Goal: Task Accomplishment & Management: Use online tool/utility

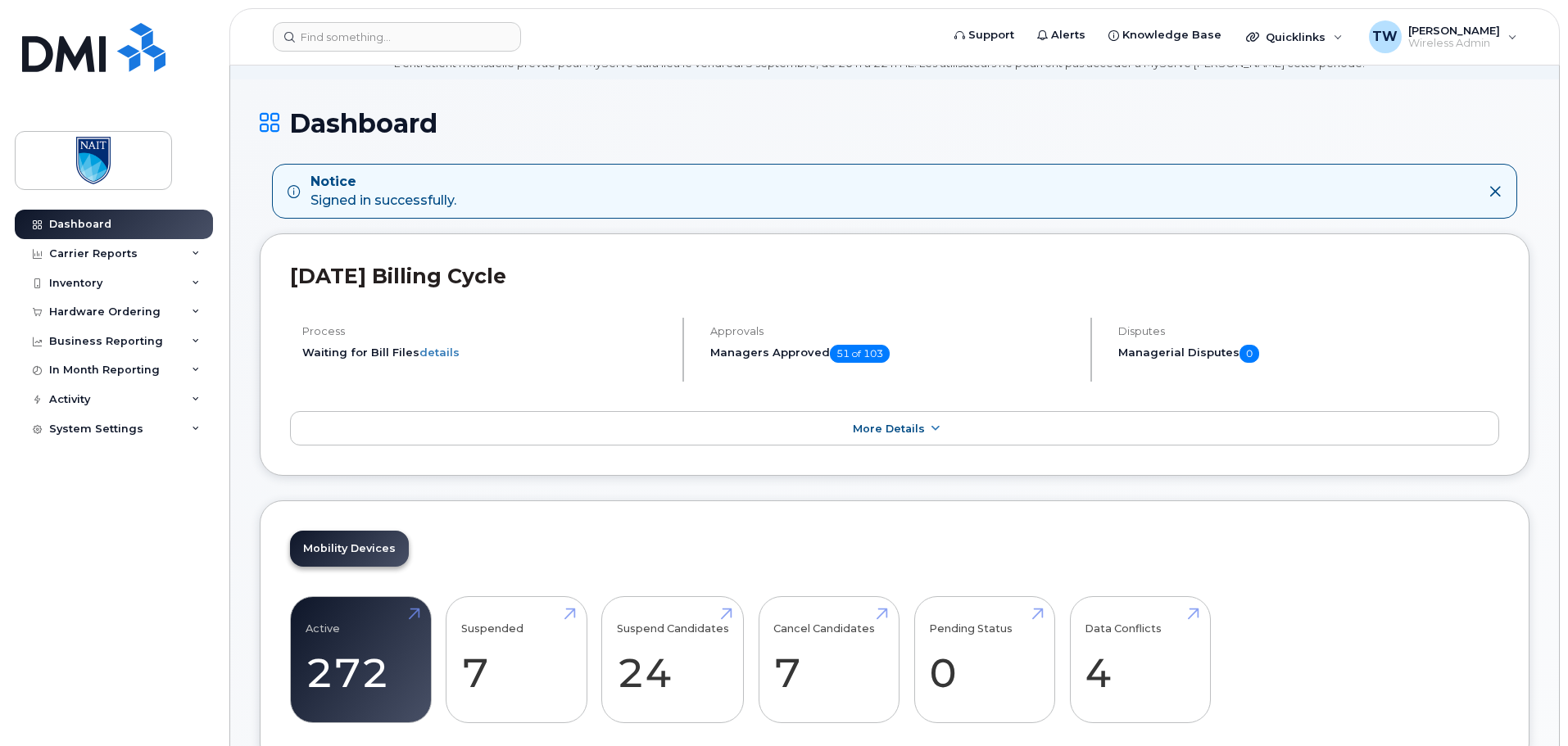
scroll to position [246, 0]
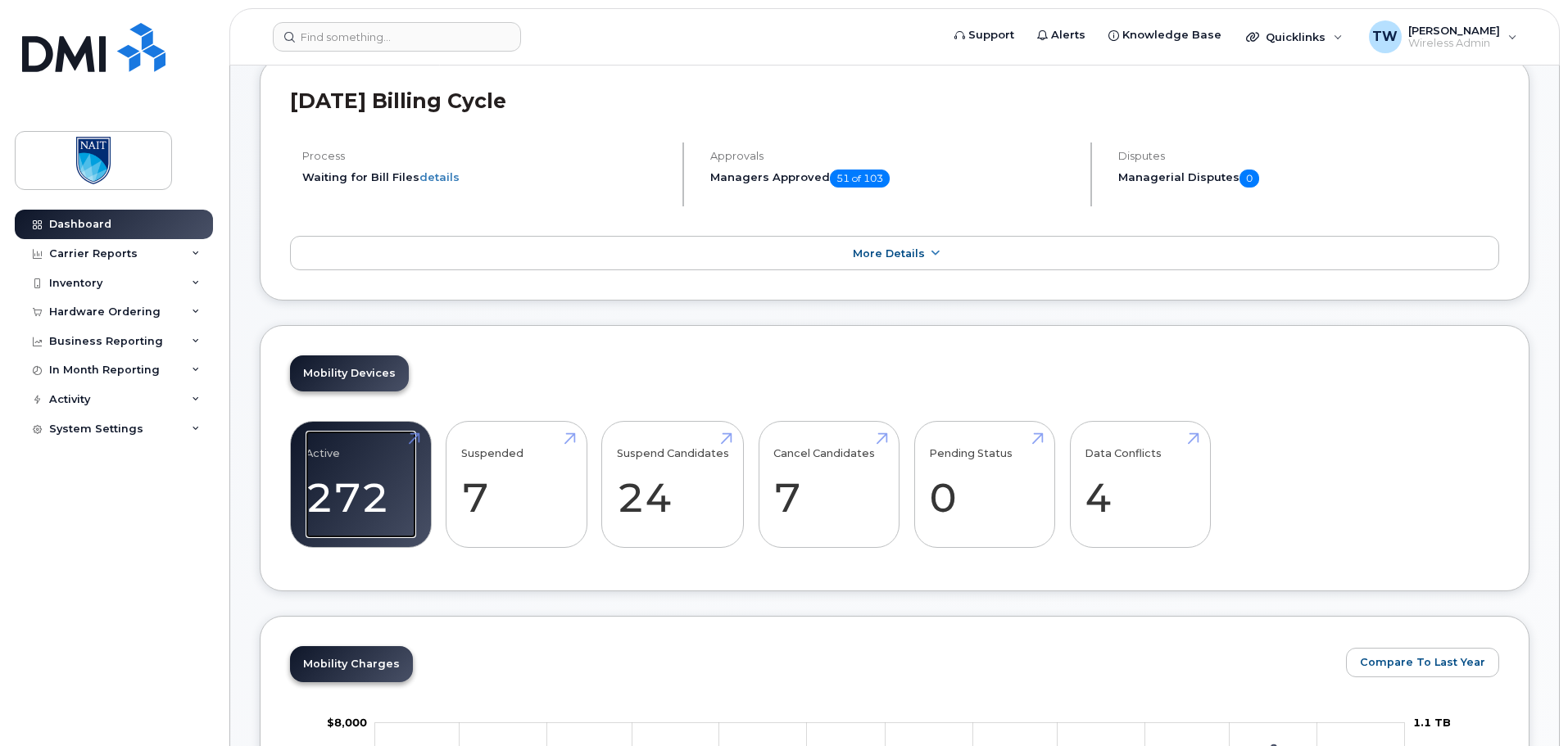
click at [357, 459] on link "Active 272" at bounding box center [361, 484] width 111 height 108
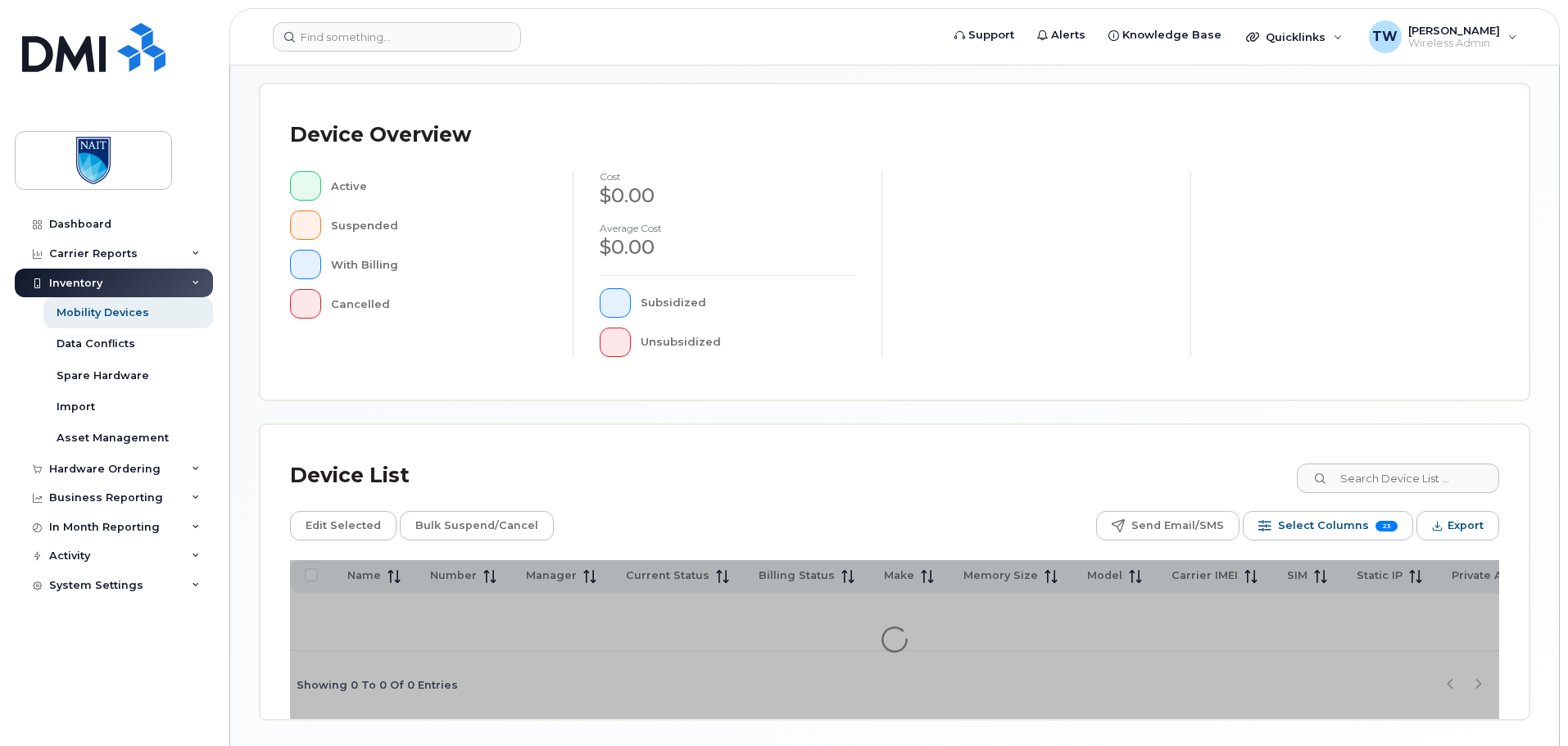
scroll to position [328, 0]
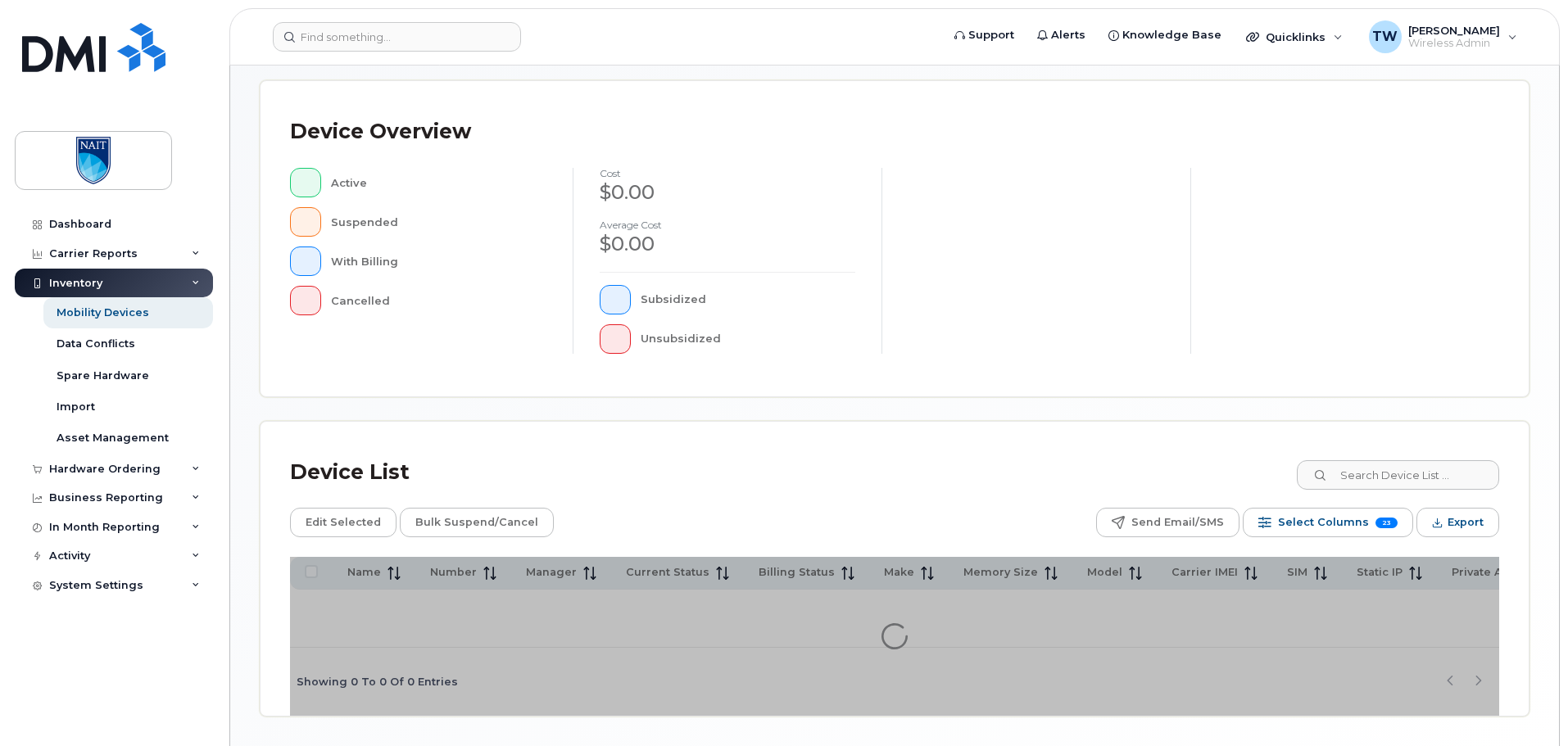
click at [1400, 475] on div "Mobility Devices Devices Save Report Import from CSV Export to CSV Add Device F…" at bounding box center [895, 241] width 1270 height 949
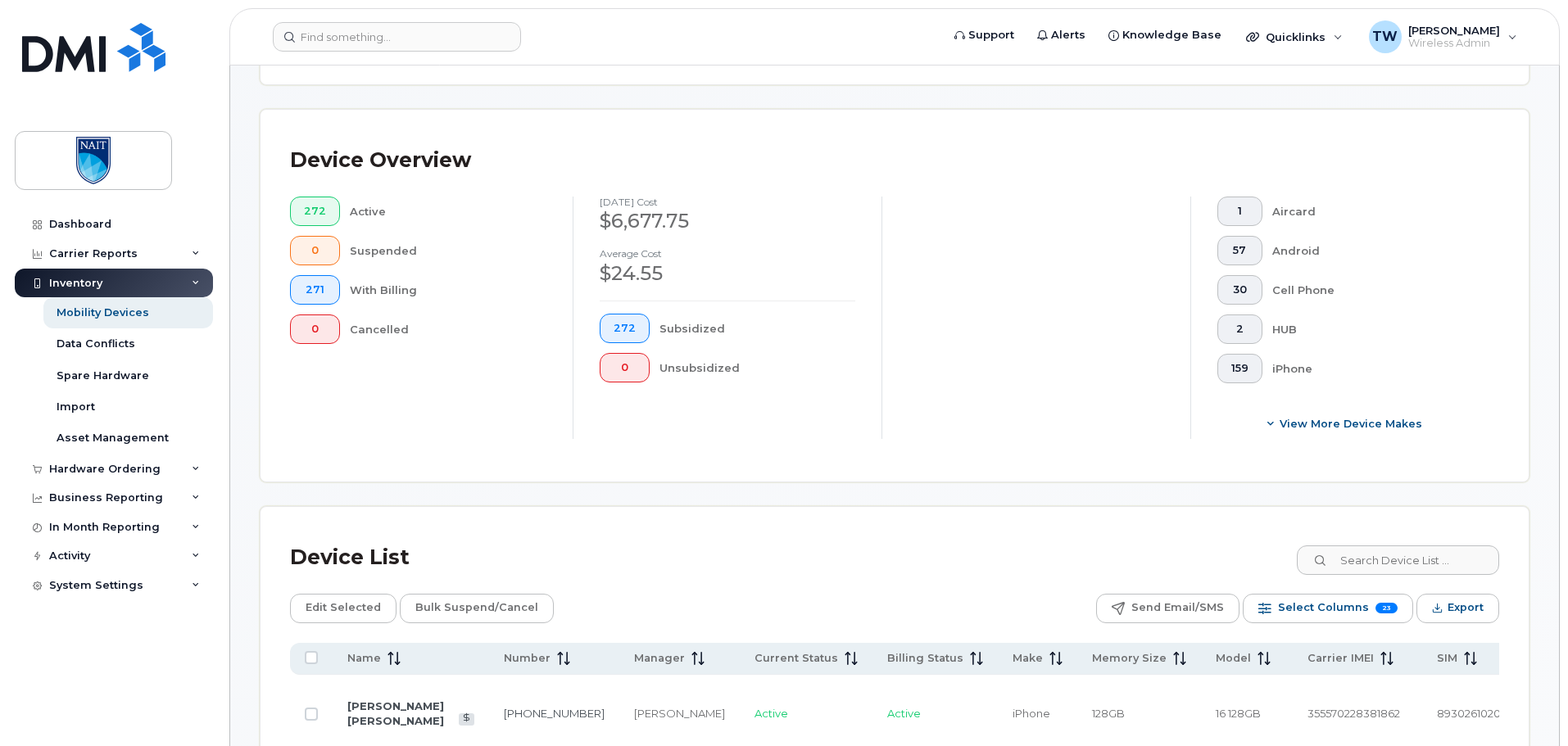
scroll to position [357, 0]
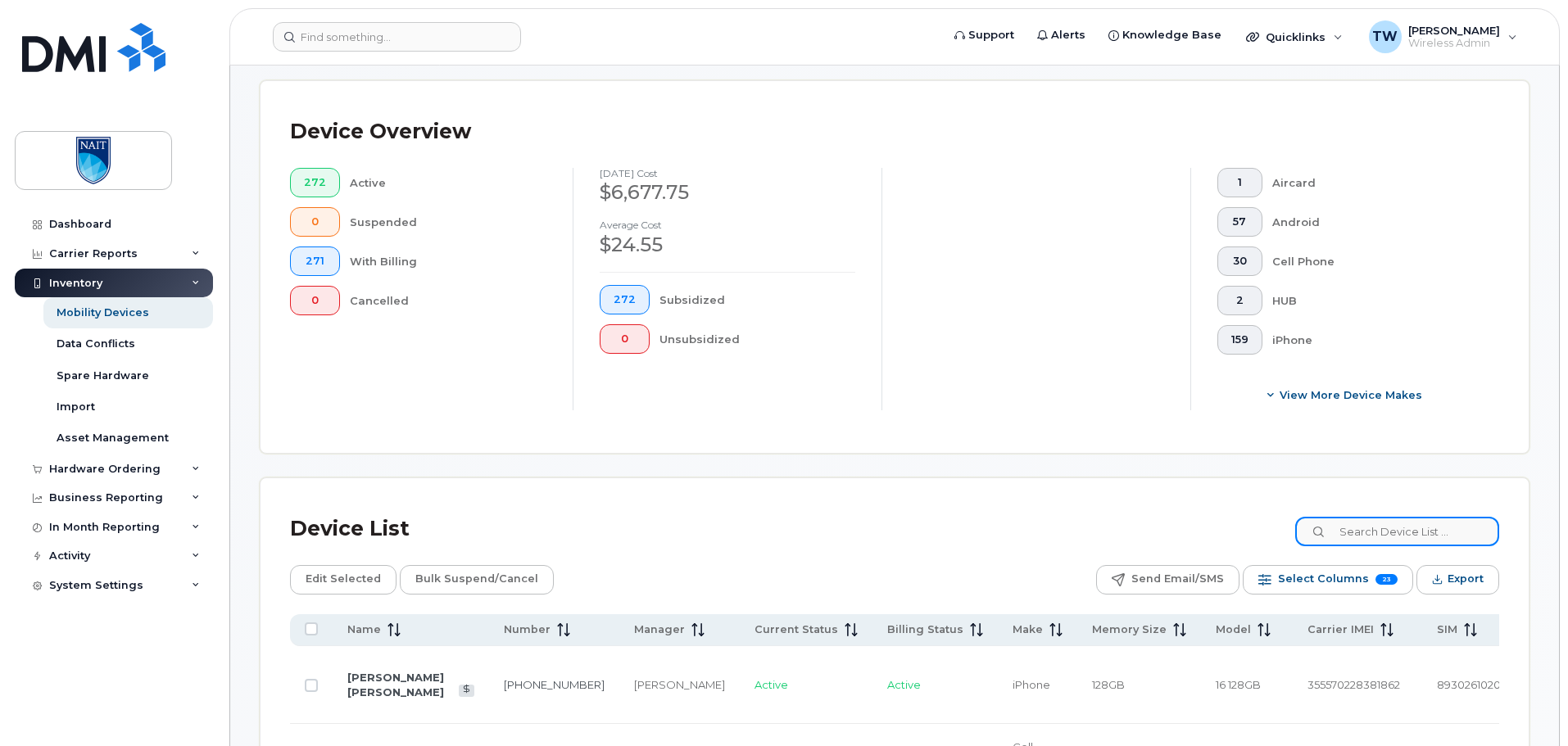
click at [1409, 532] on input at bounding box center [1397, 532] width 204 height 30
click at [1403, 538] on input at bounding box center [1397, 532] width 204 height 30
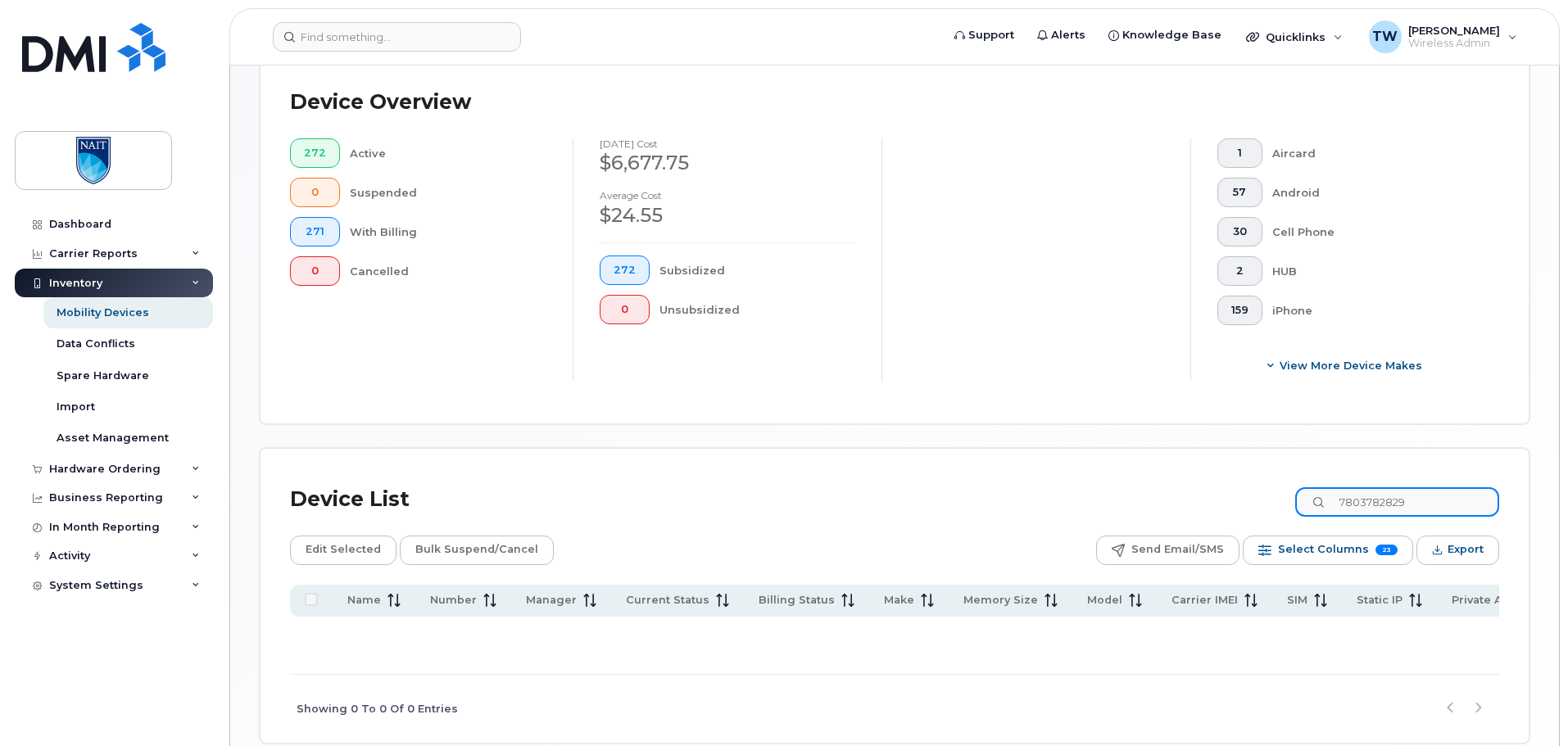
scroll to position [471, 0]
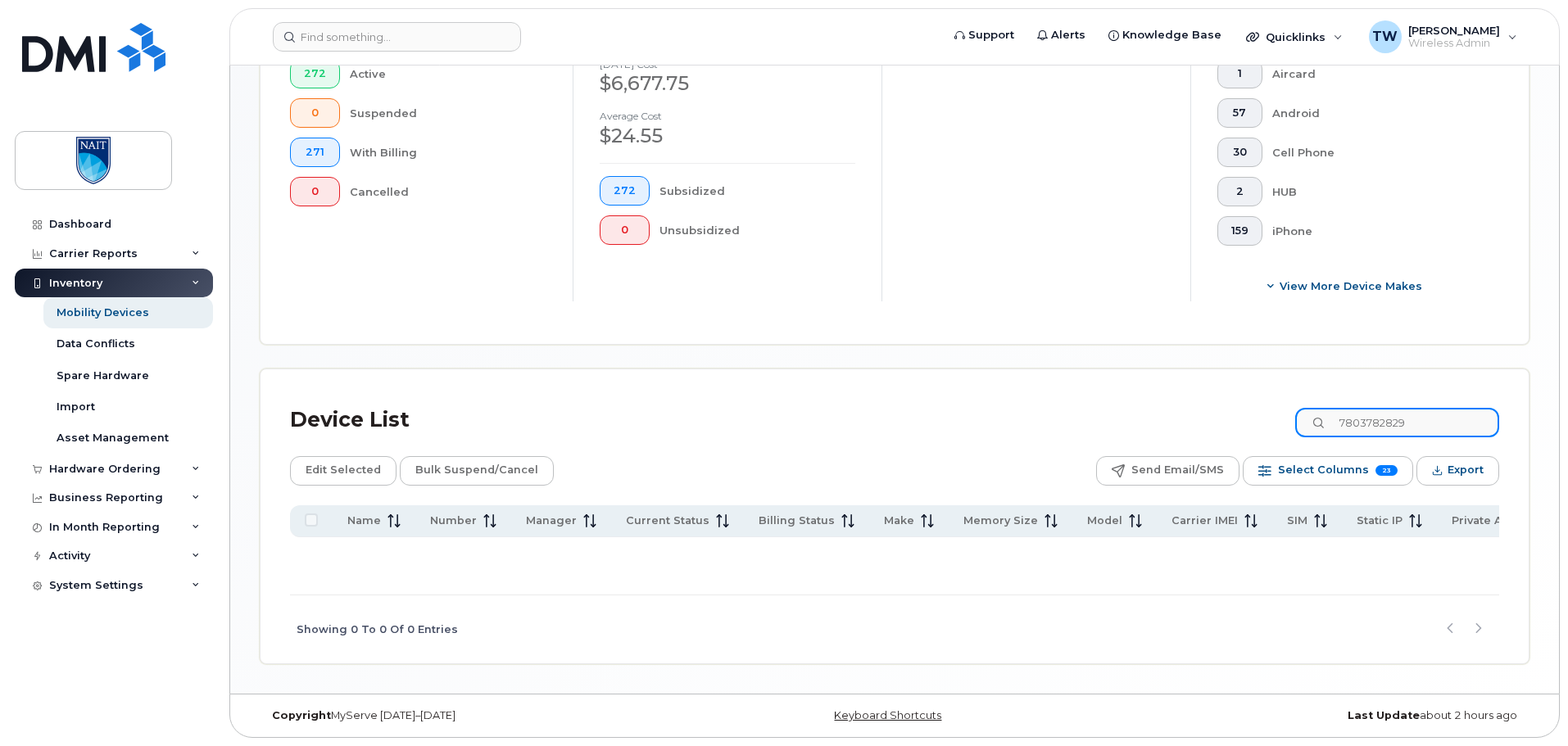
type input "7803782829"
